Goal: Task Accomplishment & Management: Manage account settings

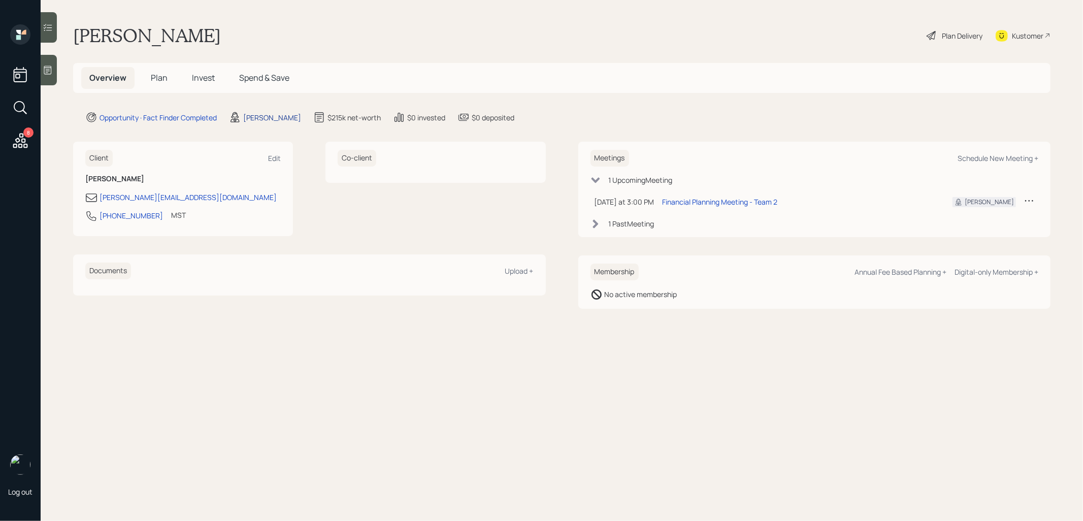
click at [251, 116] on div "[PERSON_NAME]" at bounding box center [272, 117] width 58 height 11
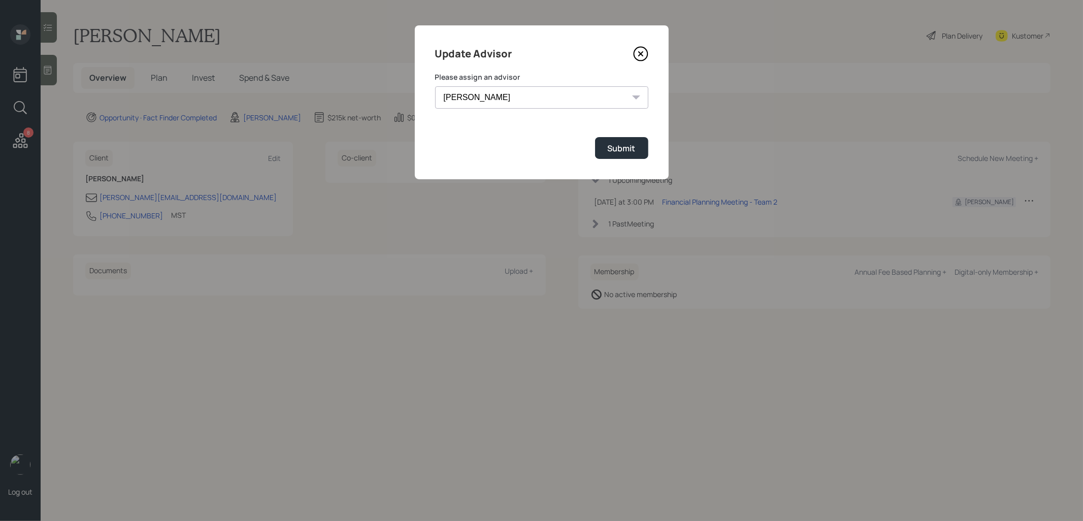
click at [537, 102] on select "[PERSON_NAME] [PERSON_NAME] End [PERSON_NAME] [PERSON_NAME] [PERSON_NAME] [PERS…" at bounding box center [541, 97] width 213 height 22
click at [435, 86] on select "[PERSON_NAME] [PERSON_NAME] End [PERSON_NAME] [PERSON_NAME] [PERSON_NAME] [PERS…" at bounding box center [541, 97] width 213 height 22
click at [531, 102] on select "[PERSON_NAME] [PERSON_NAME] End [PERSON_NAME] [PERSON_NAME] [PERSON_NAME] [PERS…" at bounding box center [541, 97] width 213 height 22
select select "b1d8ea90-abcc-42aa-86cc-4f33a132aacc"
click at [435, 86] on select "[PERSON_NAME] [PERSON_NAME] End [PERSON_NAME] [PERSON_NAME] [PERSON_NAME] [PERS…" at bounding box center [541, 97] width 213 height 22
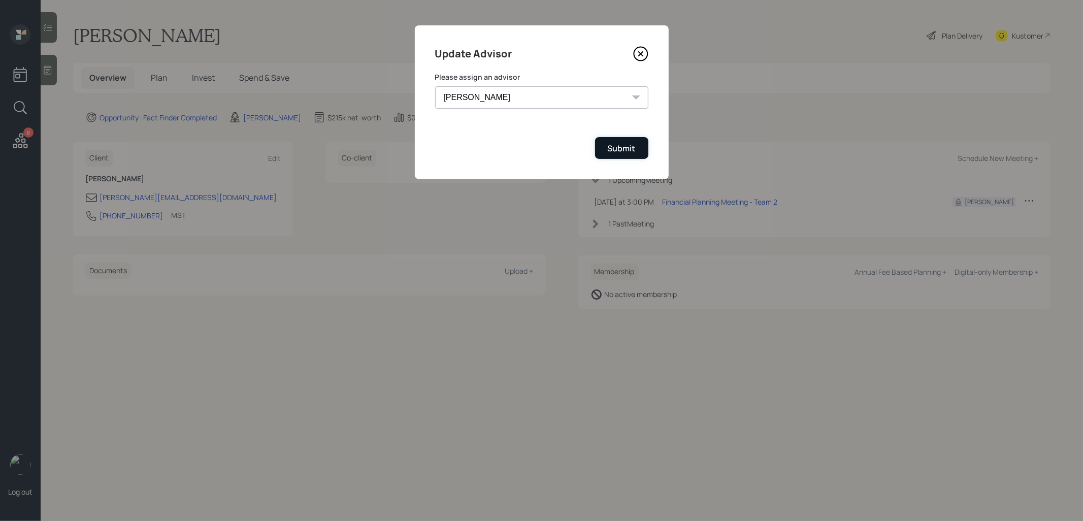
click at [618, 152] on div "Submit" at bounding box center [622, 148] width 28 height 11
